Goal: Find specific page/section: Find specific page/section

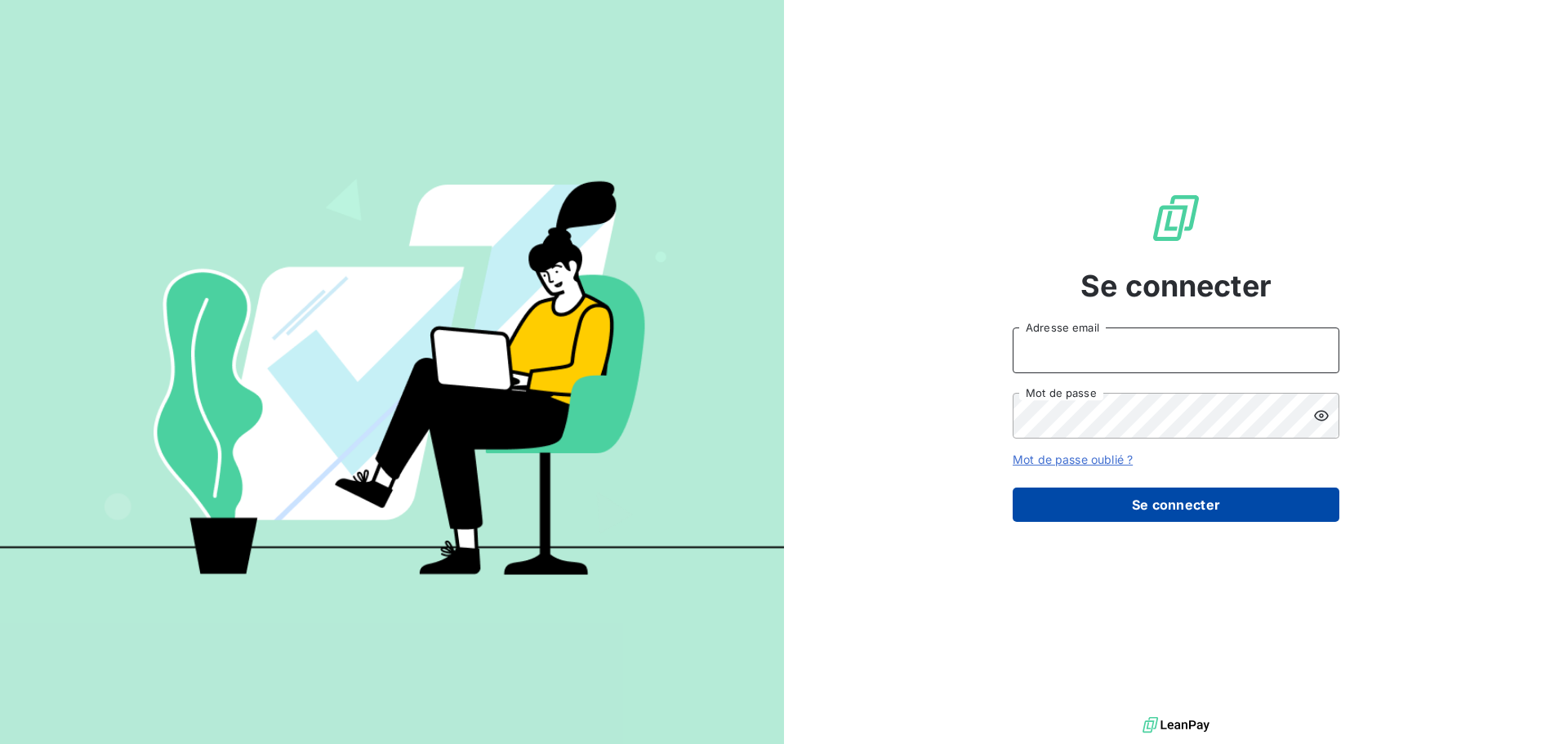
type input "[EMAIL_ADDRESS][DOMAIN_NAME]"
click at [1194, 499] on button "Se connecter" at bounding box center [1175, 504] width 326 height 34
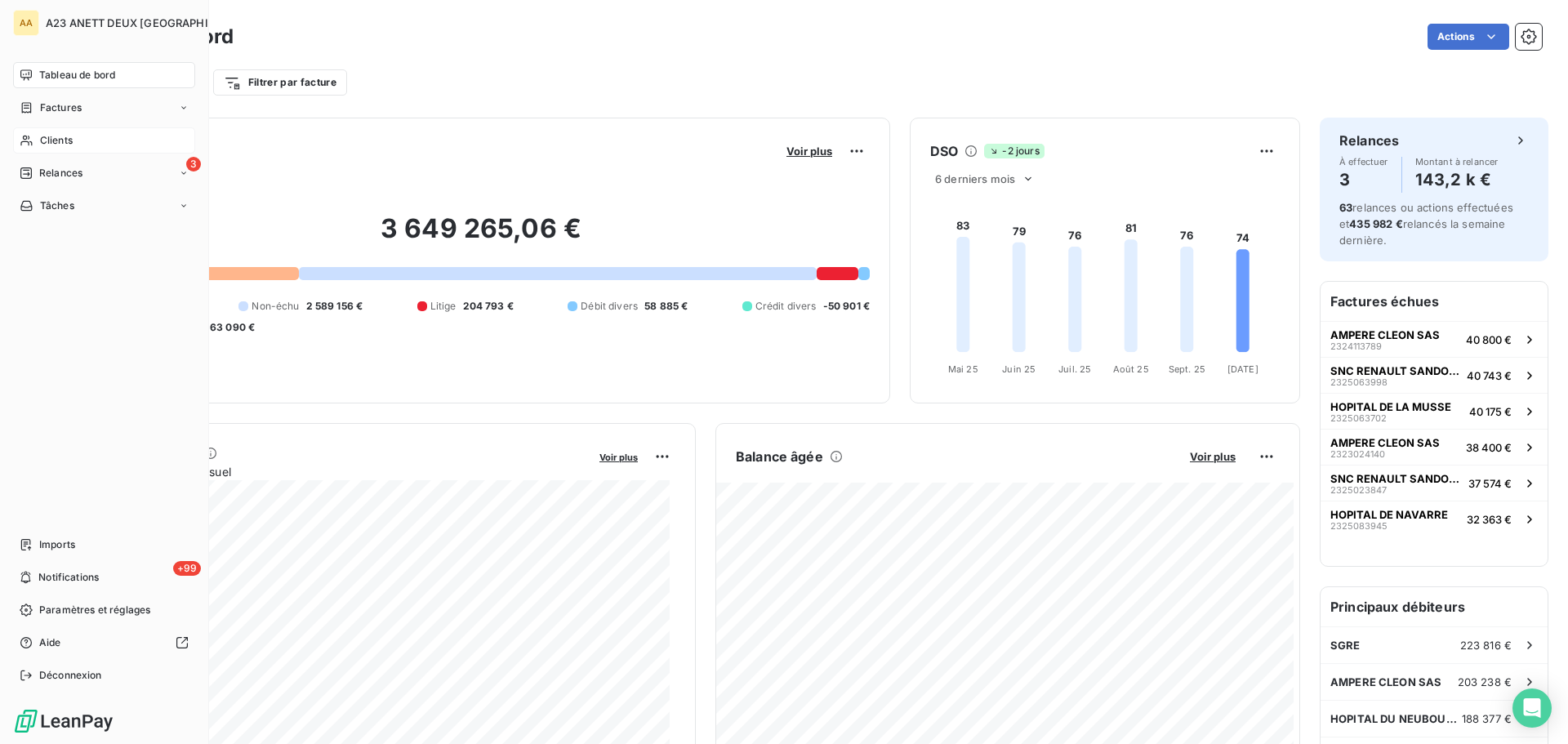
click at [46, 139] on span "Clients" at bounding box center [56, 141] width 33 height 15
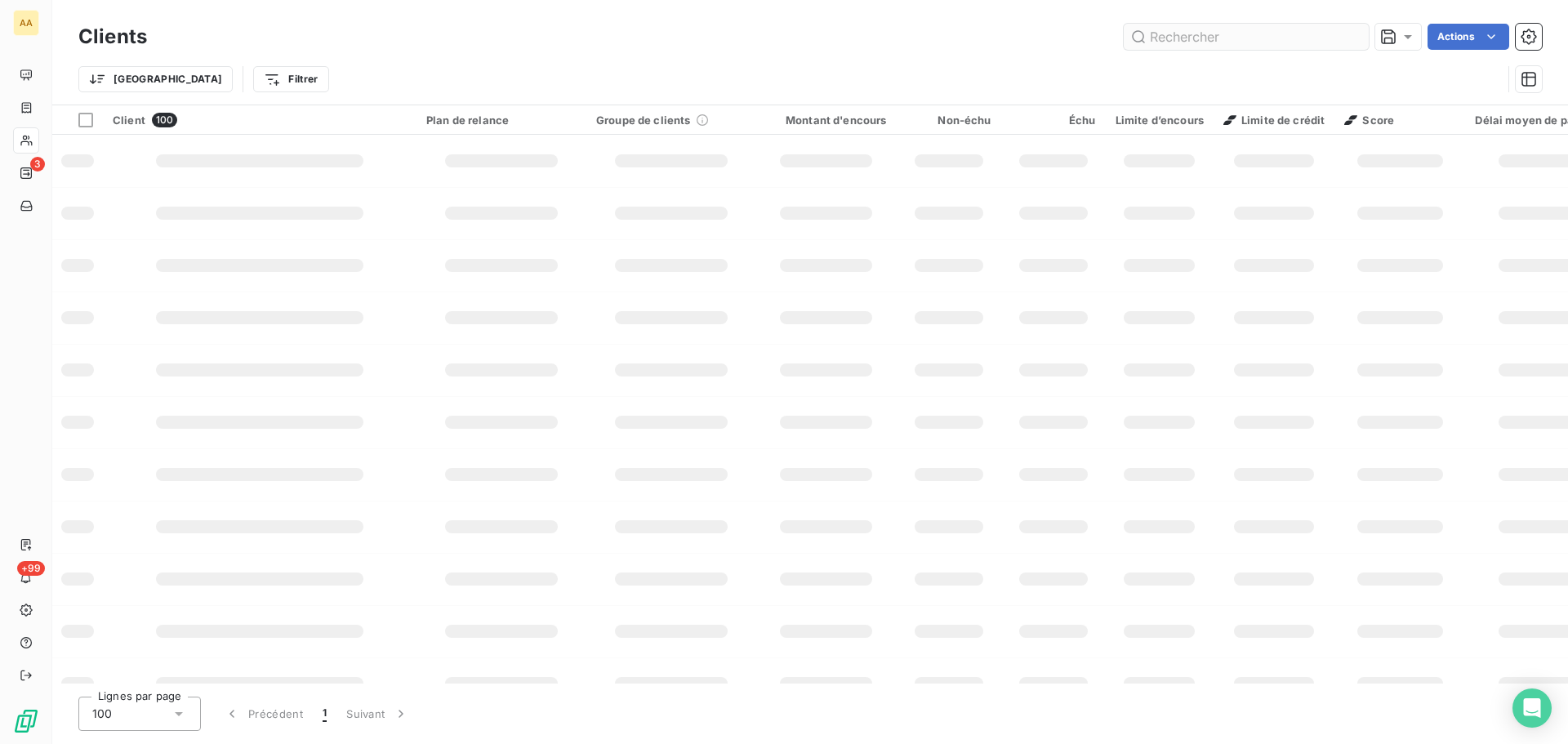
click at [1238, 29] on input "text" at bounding box center [1246, 37] width 245 height 26
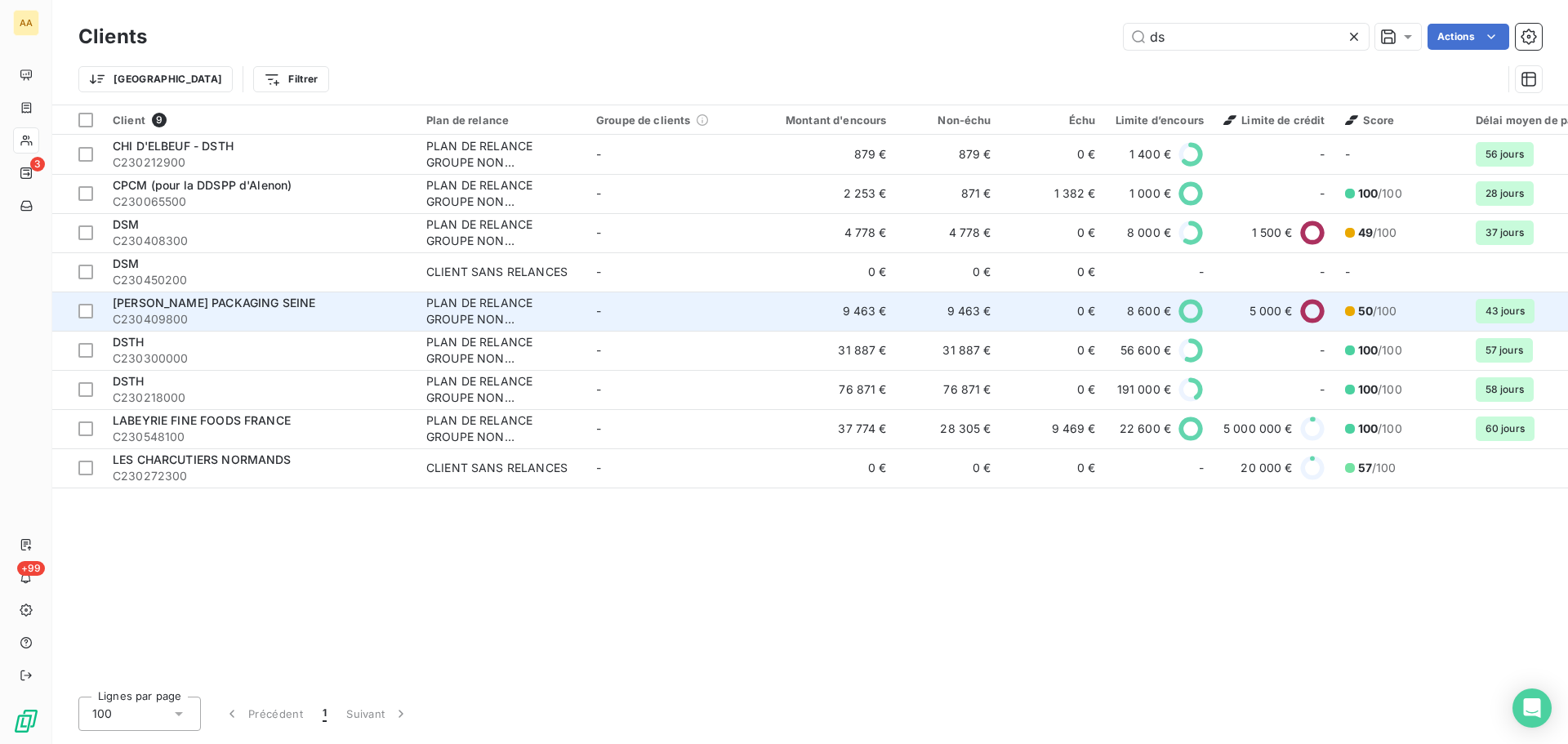
type input "ds"
click at [294, 310] on div "[PERSON_NAME] PACKAGING SEINE" at bounding box center [260, 302] width 294 height 16
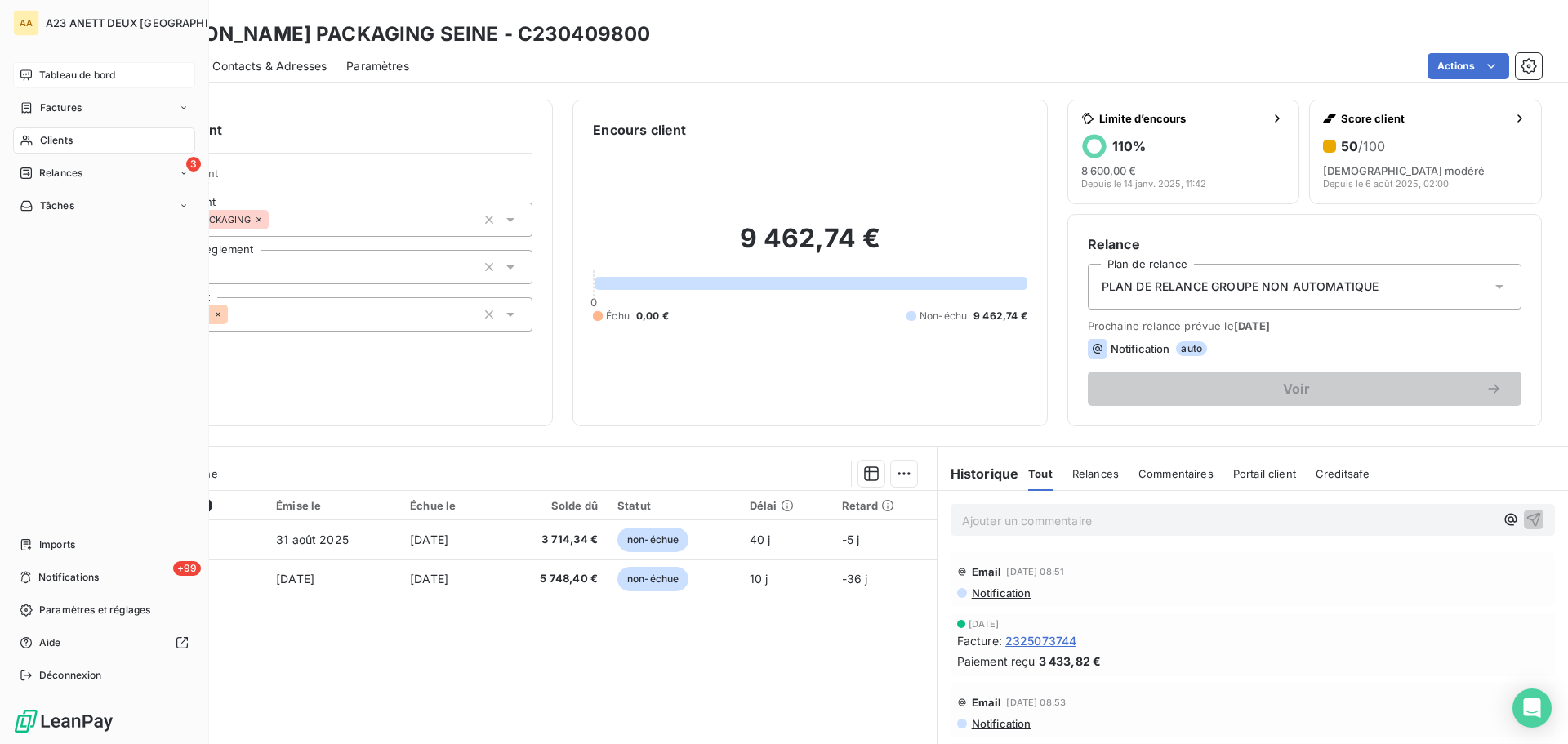
click at [68, 69] on span "Tableau de bord" at bounding box center [77, 75] width 76 height 15
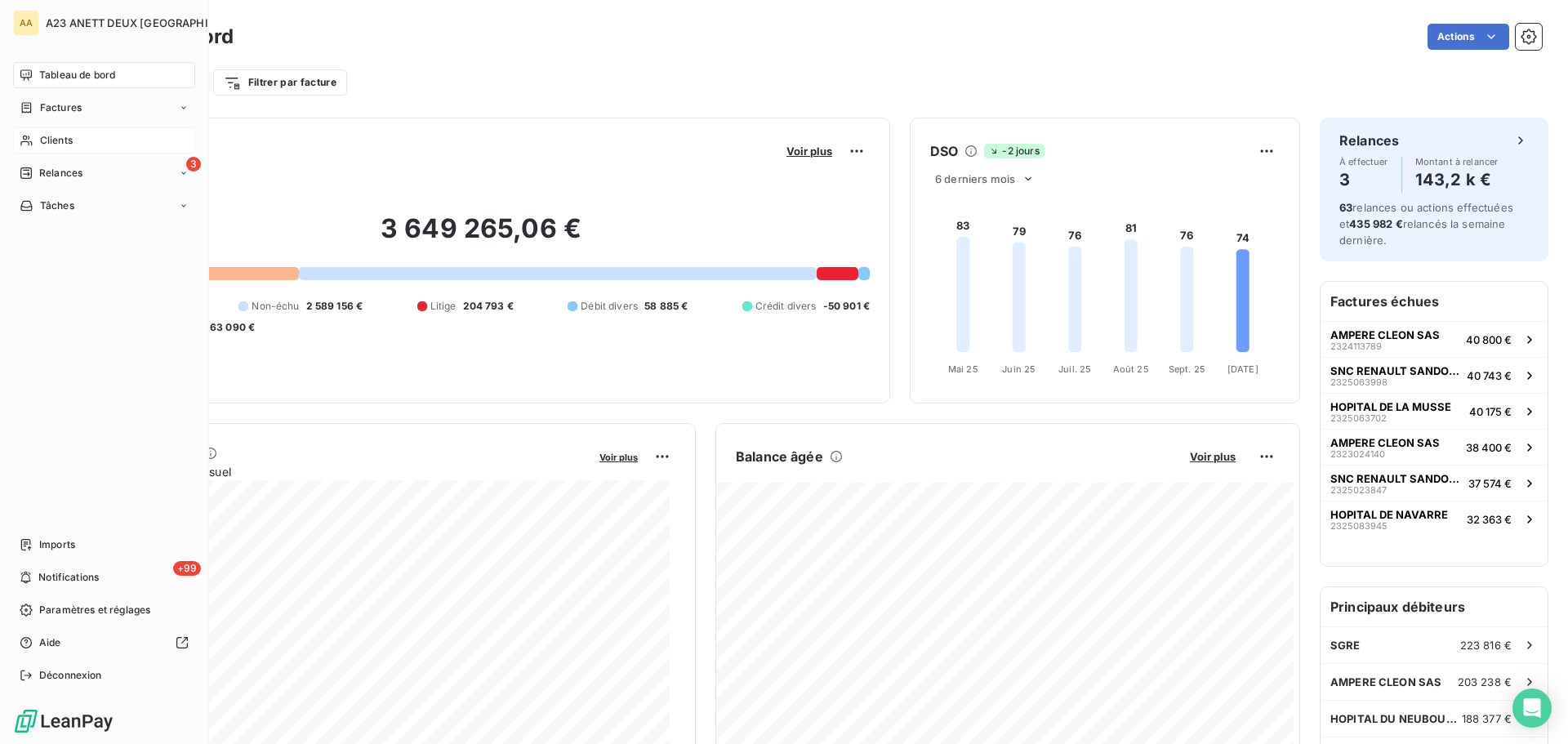
click at [55, 136] on span "Clients" at bounding box center [56, 141] width 33 height 15
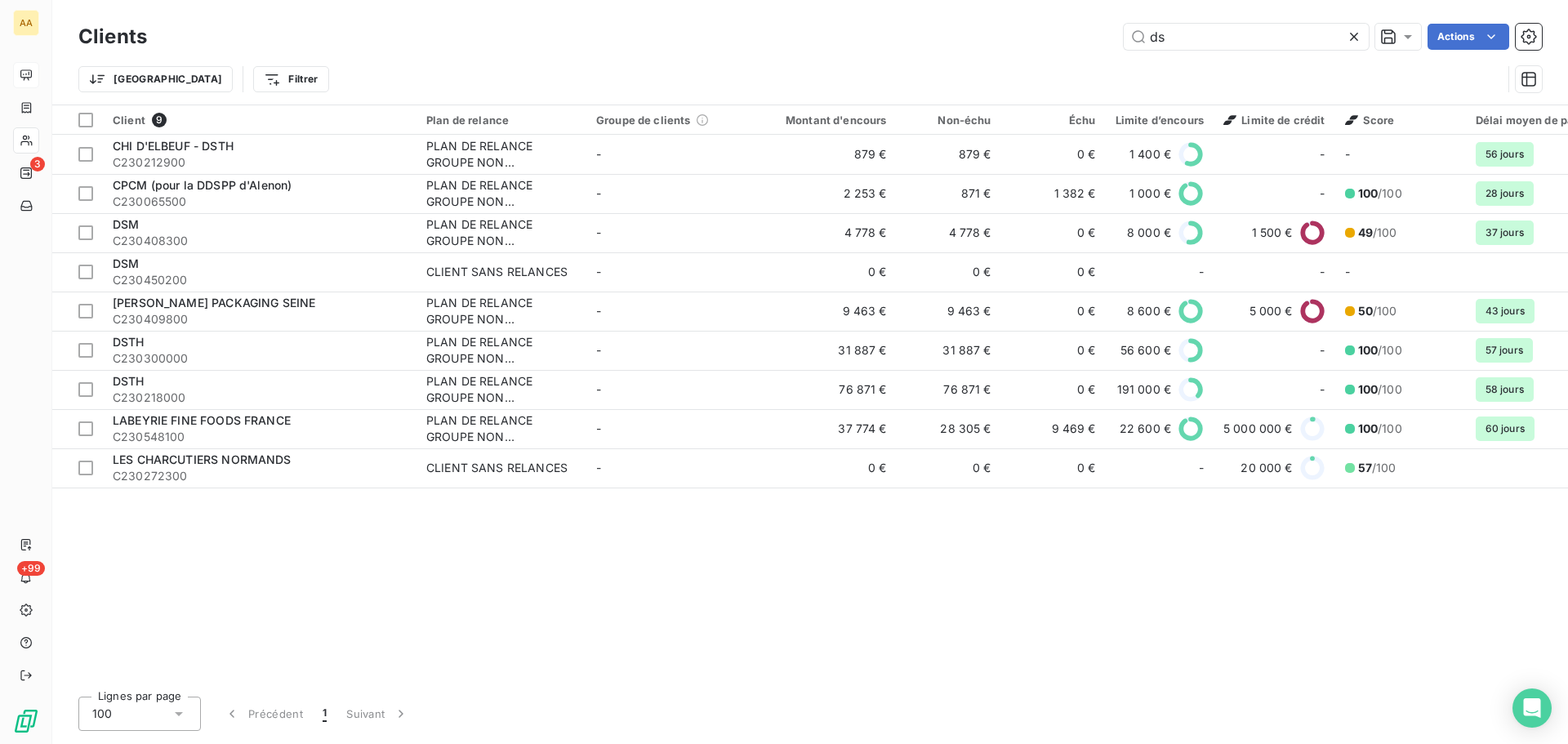
drag, startPoint x: 1186, startPoint y: 52, endPoint x: 1096, endPoint y: 58, distance: 90.2
click at [1105, 56] on div "Clients ds Actions Trier Filtrer" at bounding box center [810, 62] width 1464 height 85
click at [1217, 43] on input "ds" at bounding box center [1246, 37] width 245 height 26
drag, startPoint x: 1187, startPoint y: 41, endPoint x: 1095, endPoint y: 40, distance: 92.0
click at [1117, 44] on div "ds Actions" at bounding box center [854, 37] width 1375 height 26
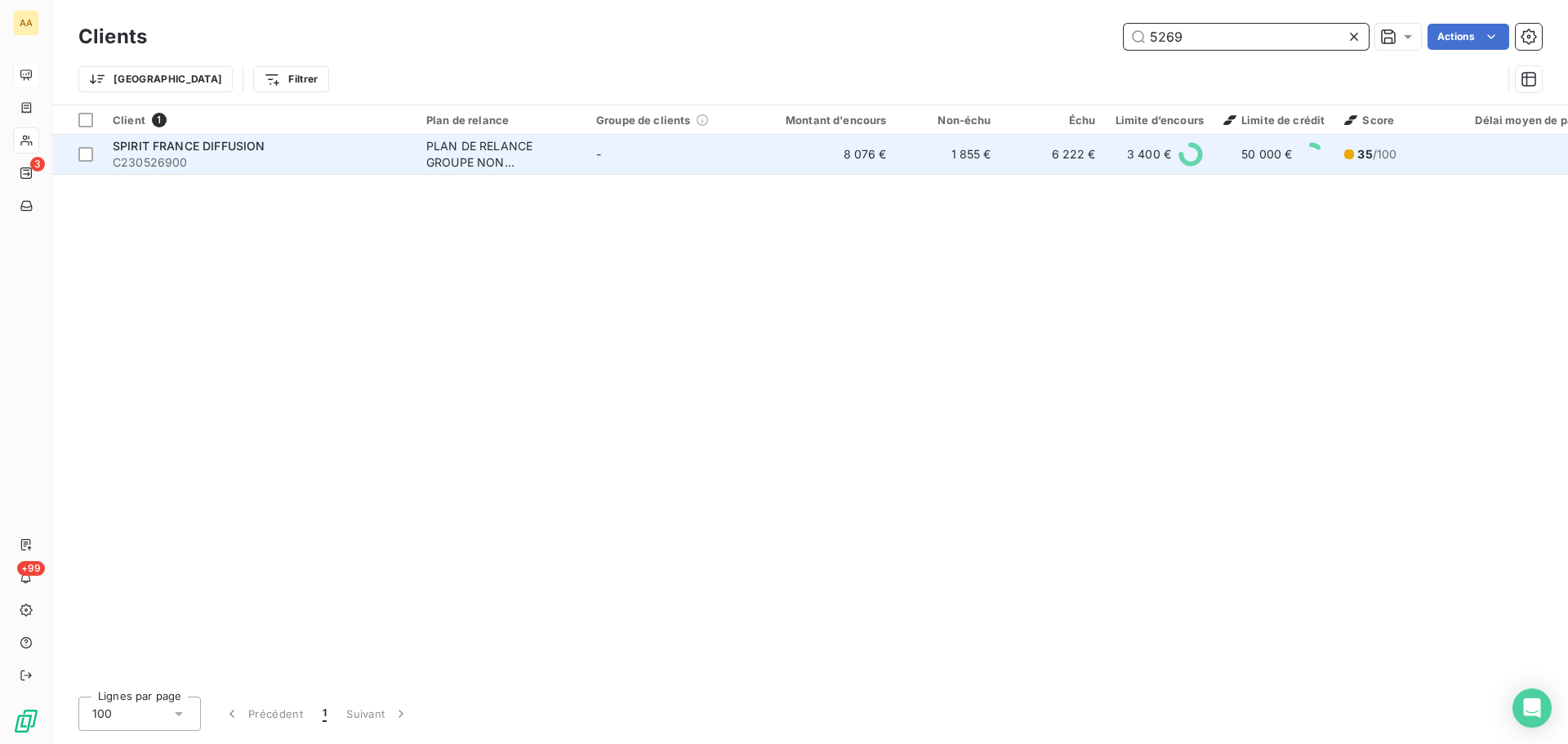
type input "5269"
click at [219, 151] on span "SPIRIT FRANCE DIFFUSION" at bounding box center [188, 146] width 151 height 14
